Goal: Check status: Check status

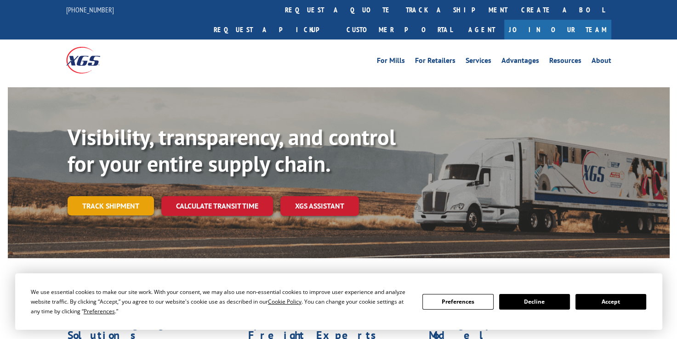
click at [120, 196] on link "Track shipment" at bounding box center [111, 205] width 86 height 19
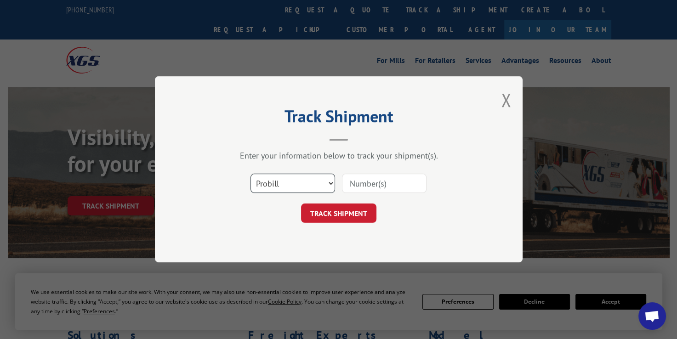
click at [327, 183] on select "Select category... Probill BOL PO" at bounding box center [293, 183] width 85 height 19
select select "bol"
click at [251, 174] on select "Select category... Probill BOL PO" at bounding box center [293, 183] width 85 height 19
click at [384, 182] on input at bounding box center [384, 183] width 85 height 19
type input "6100054038"
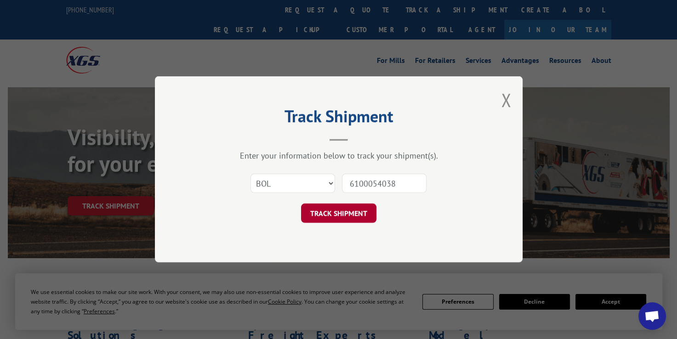
click at [351, 215] on button "TRACK SHIPMENT" at bounding box center [338, 213] width 75 height 19
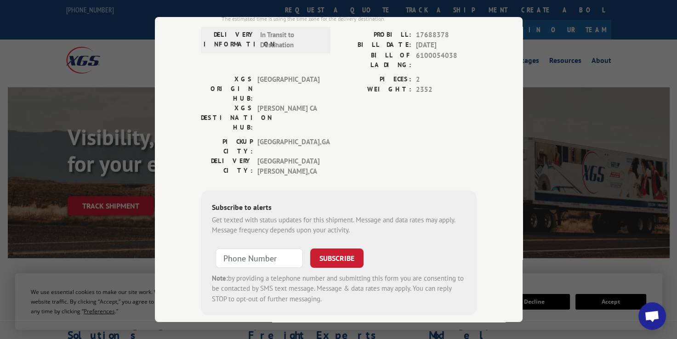
scroll to position [16, 0]
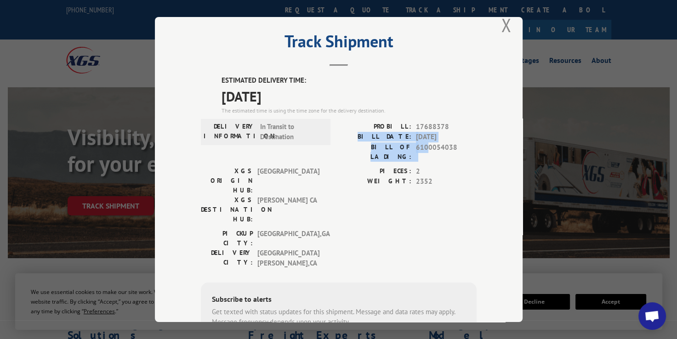
drag, startPoint x: 378, startPoint y: 140, endPoint x: 427, endPoint y: 143, distance: 49.3
click at [427, 143] on div "PROBILL: 17688378 BILL DATE: [DATE] BILL OF LADING: 6100054038" at bounding box center [408, 141] width 138 height 40
drag, startPoint x: 427, startPoint y: 143, endPoint x: 451, endPoint y: 163, distance: 31.1
click at [451, 166] on span "2" at bounding box center [446, 171] width 61 height 11
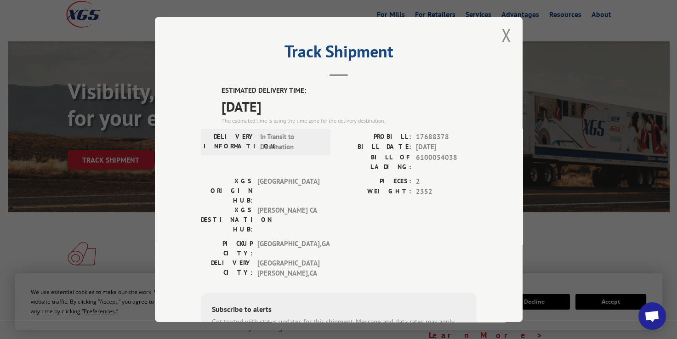
scroll to position [0, 0]
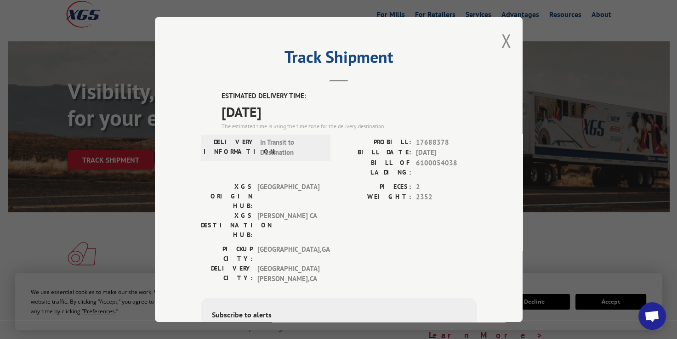
click at [406, 182] on label "PIECES:" at bounding box center [375, 187] width 73 height 11
